Goal: Navigation & Orientation: Find specific page/section

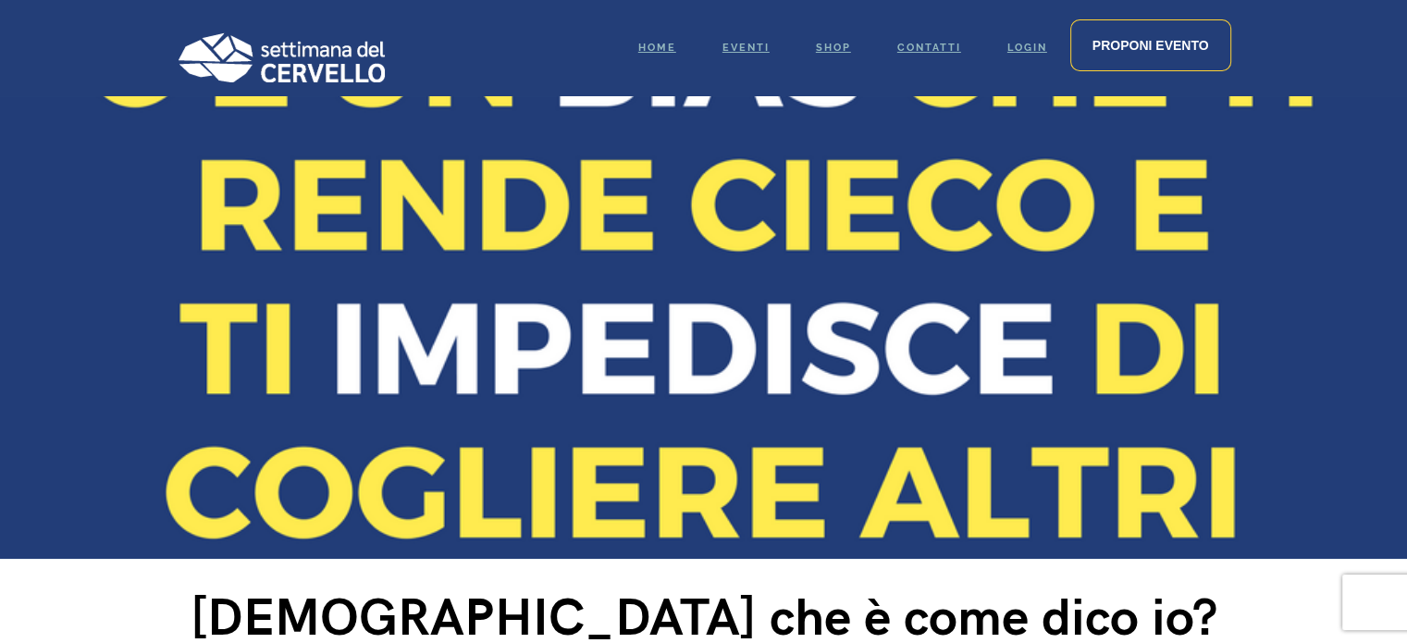
click at [1387, 70] on div "Home Eventi Shop Contatti Login Proponi evento" at bounding box center [703, 48] width 1407 height 96
click at [655, 42] on span "Home" at bounding box center [657, 48] width 38 height 12
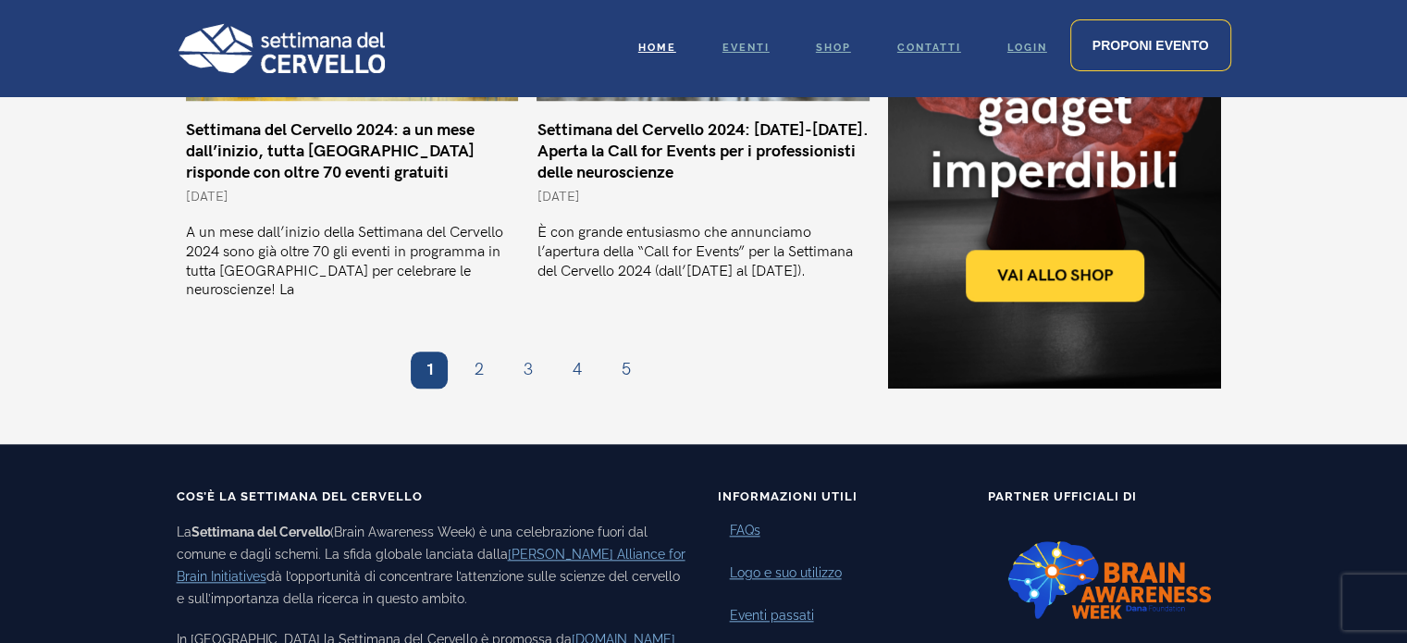
scroll to position [1972, 0]
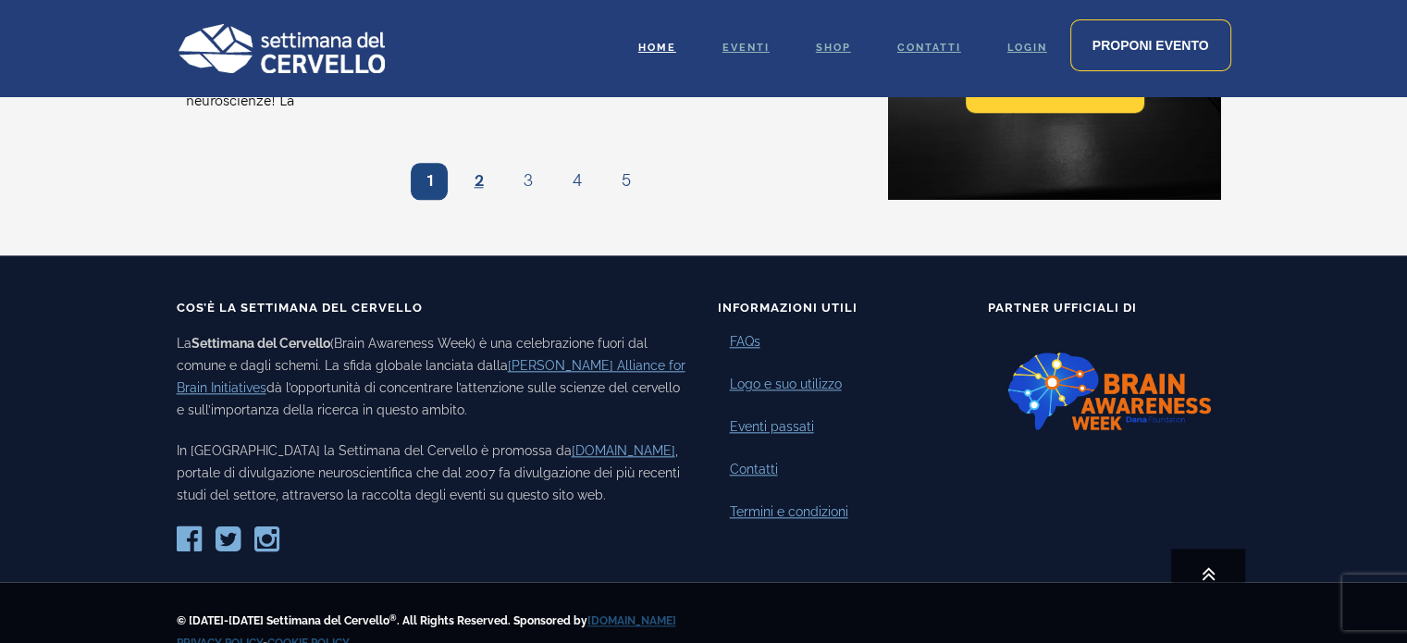
click at [476, 163] on link "Pagina 2" at bounding box center [478, 181] width 37 height 37
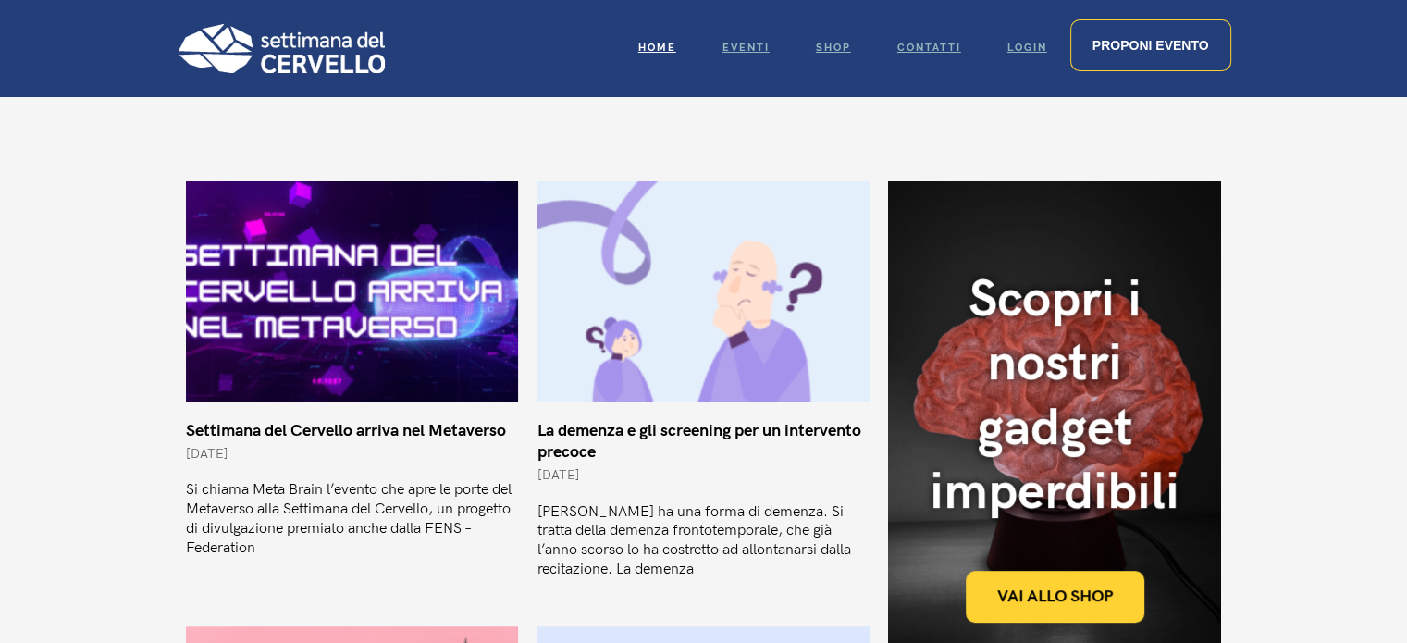
drag, startPoint x: 1419, startPoint y: 69, endPoint x: 1419, endPoint y: 203, distance: 134.1
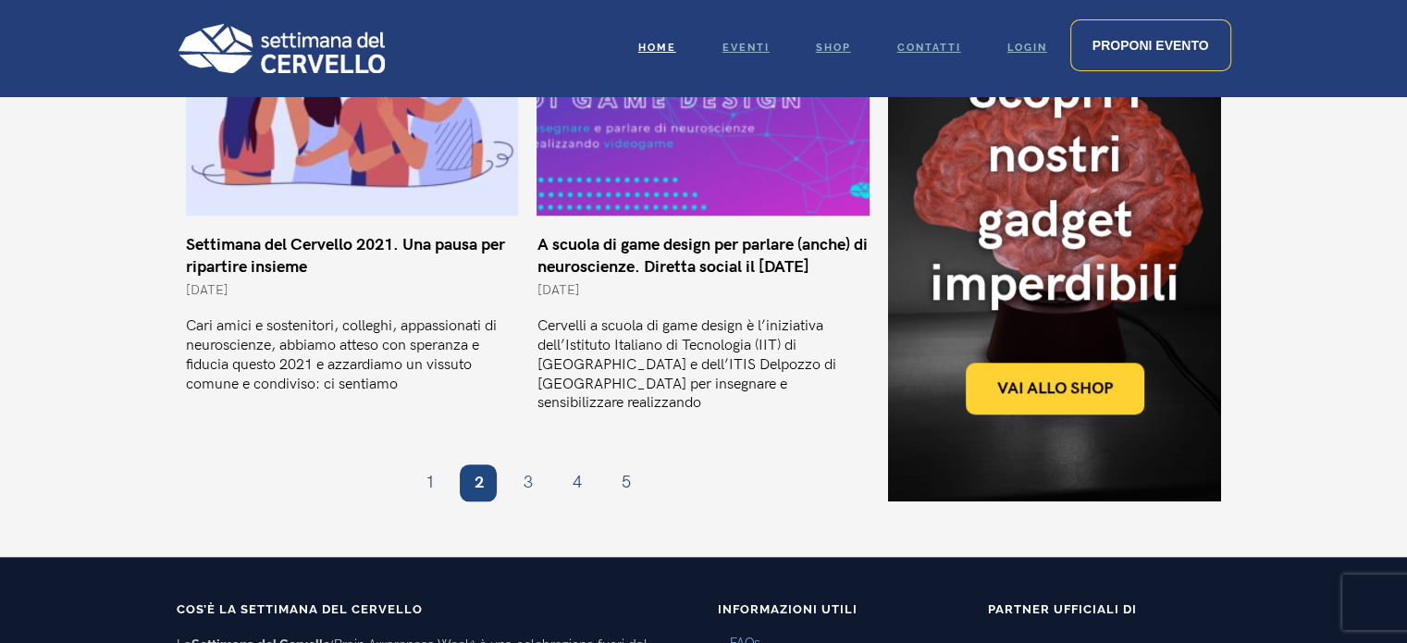
scroll to position [1715, 0]
